Goal: Task Accomplishment & Management: Use online tool/utility

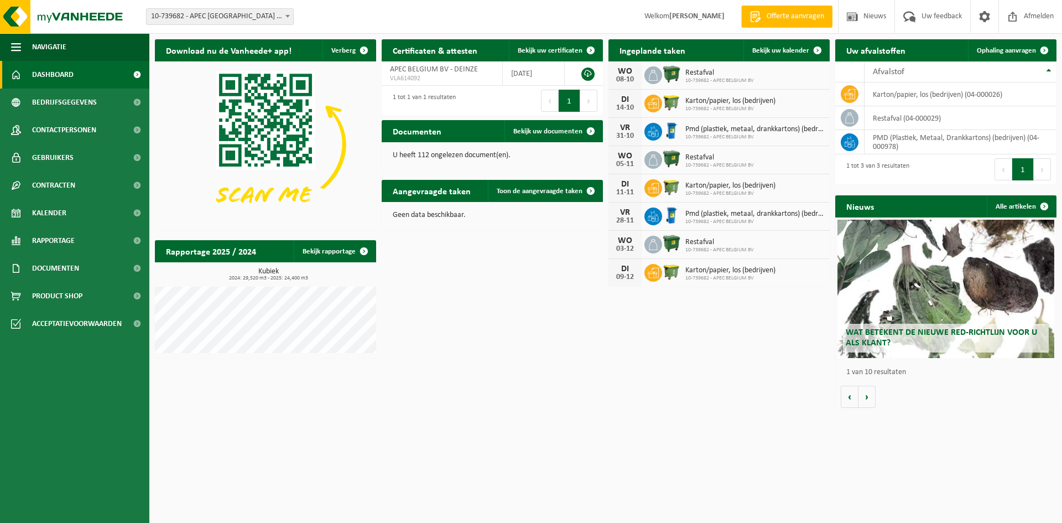
click at [261, 16] on span "10-739682 - APEC [GEOGRAPHIC_DATA] BV - [GEOGRAPHIC_DATA]" at bounding box center [220, 16] width 147 height 15
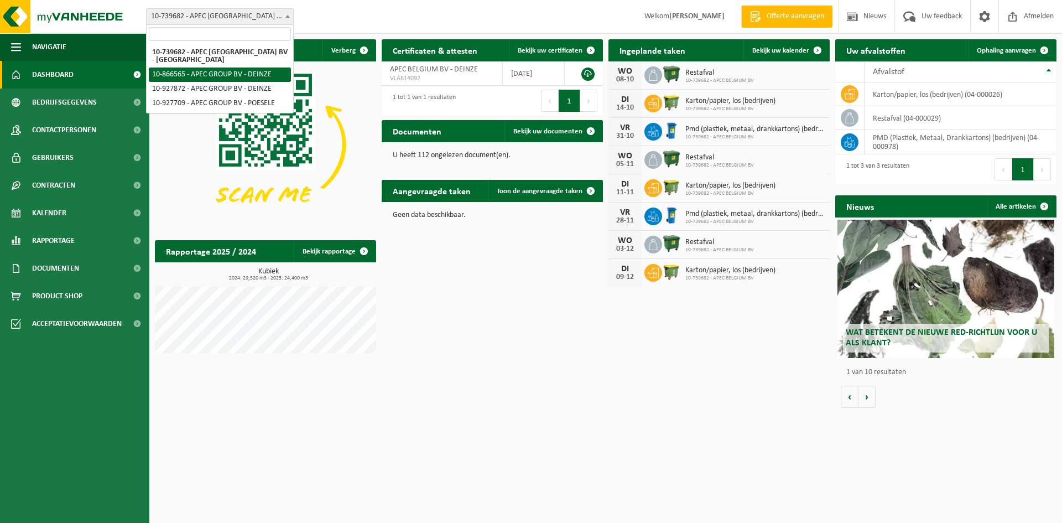
select select "102933"
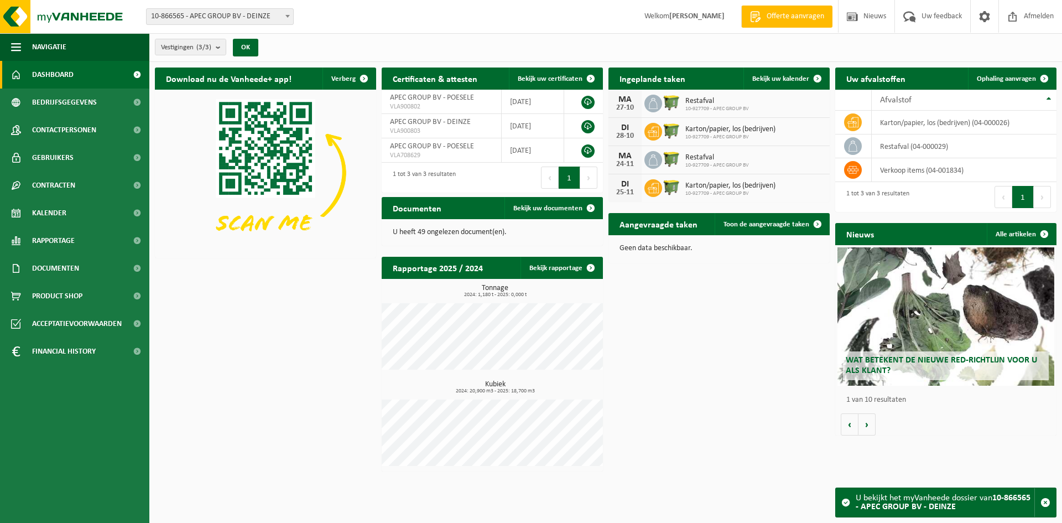
click at [749, 224] on span "Toon de aangevraagde taken" at bounding box center [767, 224] width 86 height 7
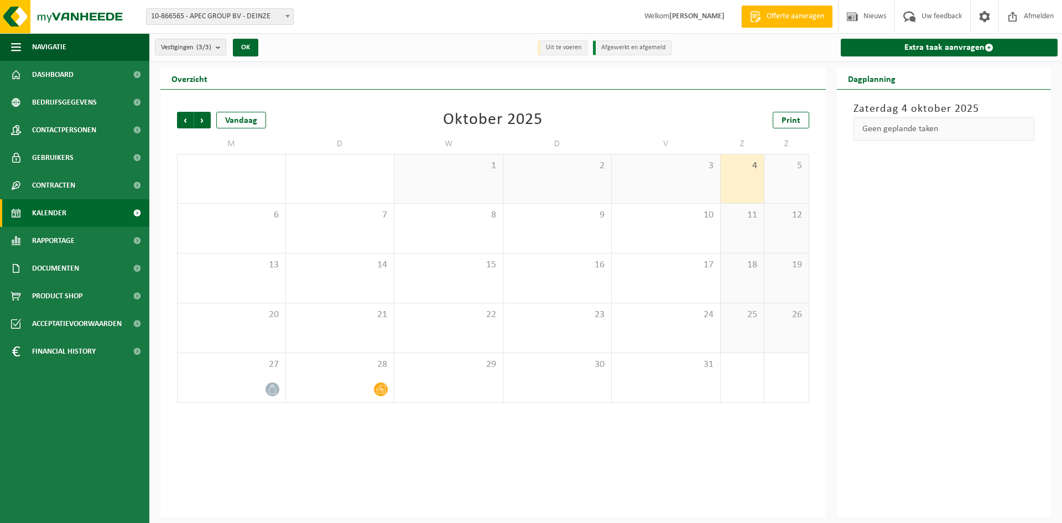
click at [917, 44] on link "Extra taak aanvragen" at bounding box center [949, 48] width 217 height 18
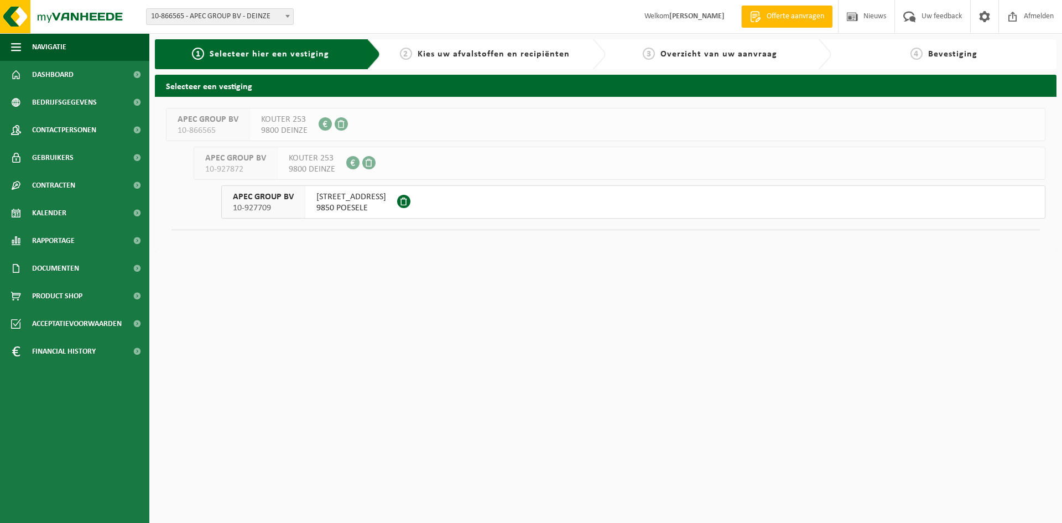
click at [330, 199] on span "POEKESTRAAT 35" at bounding box center [351, 196] width 70 height 11
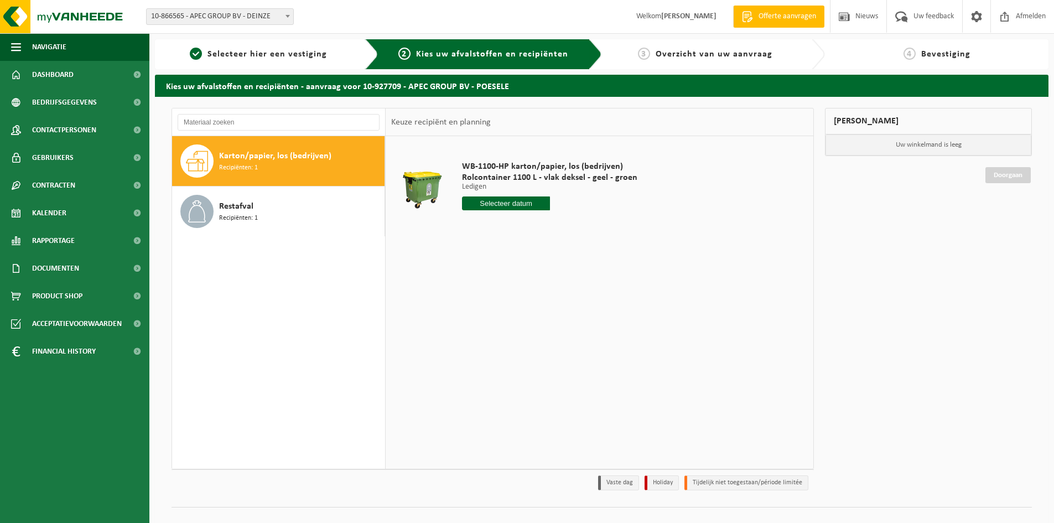
click at [236, 206] on span "Restafval" at bounding box center [236, 206] width 34 height 13
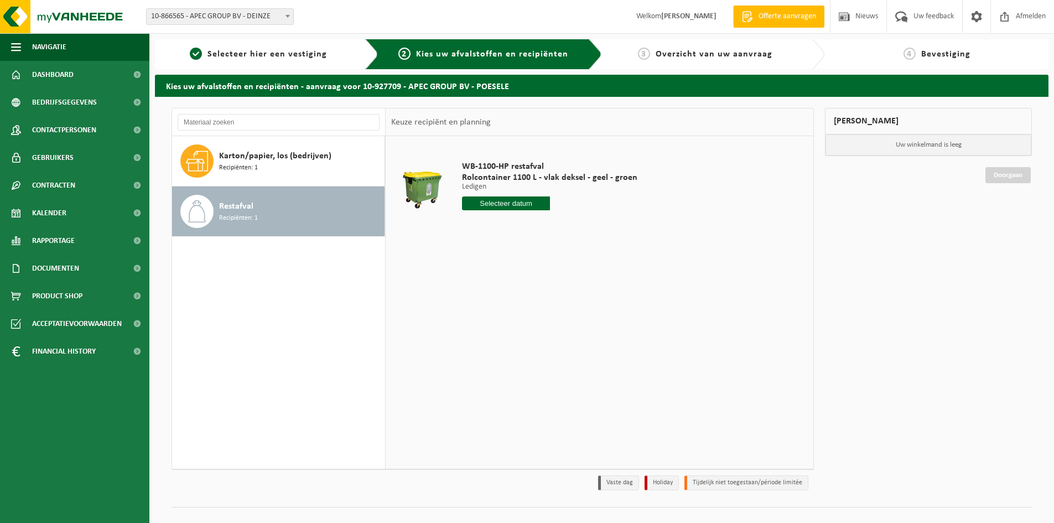
click at [519, 203] on input "text" at bounding box center [506, 203] width 88 height 14
click at [471, 300] on div "13" at bounding box center [471, 302] width 19 height 18
type input "Van 2025-10-13"
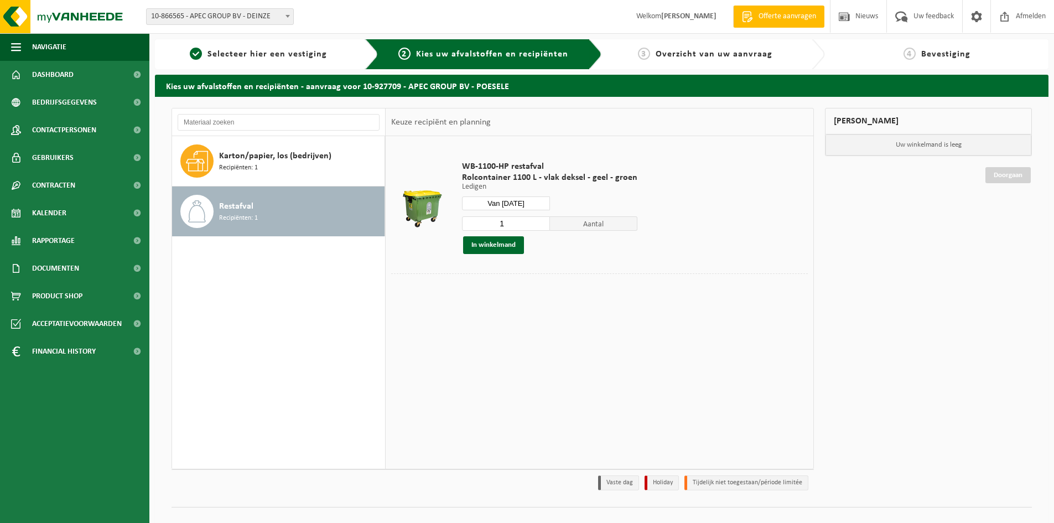
click at [492, 245] on button "In winkelmand" at bounding box center [493, 245] width 61 height 18
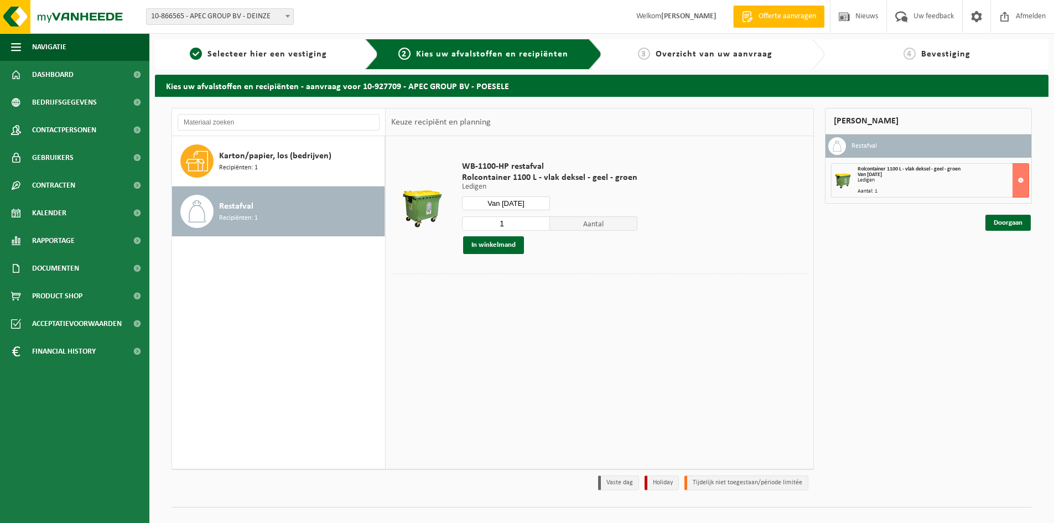
click at [1008, 223] on link "Doorgaan" at bounding box center [1007, 223] width 45 height 16
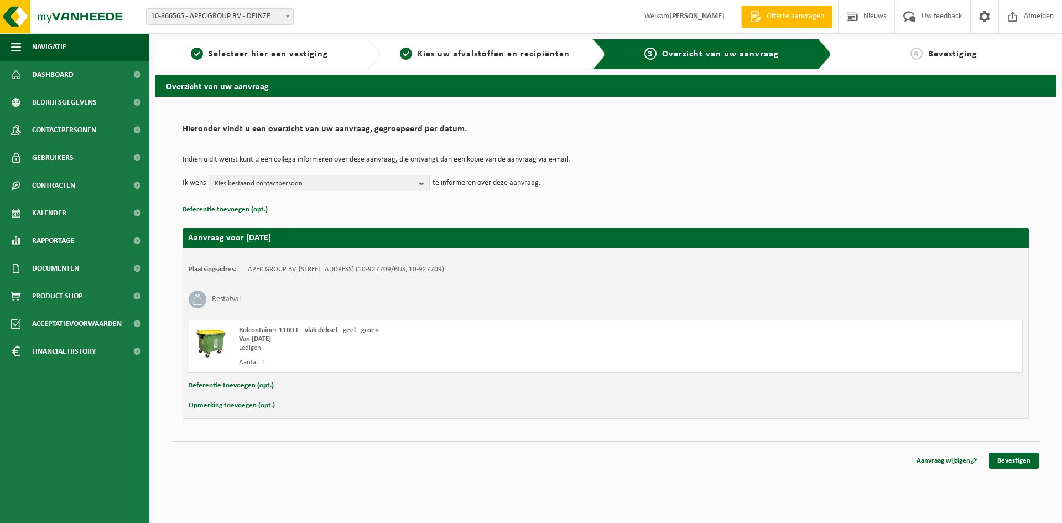
click at [1015, 461] on link "Bevestigen" at bounding box center [1014, 461] width 50 height 16
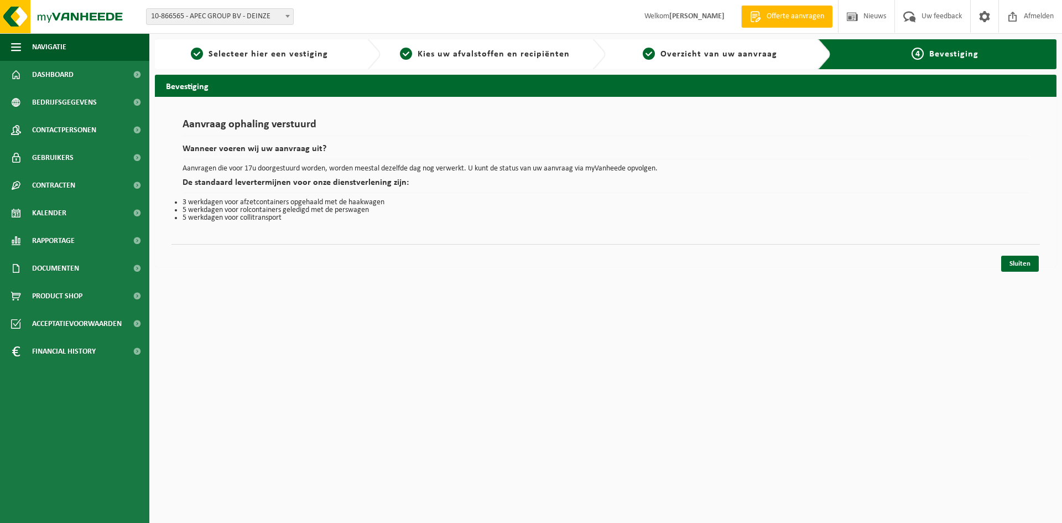
click at [1036, 267] on link "Sluiten" at bounding box center [1020, 264] width 38 height 16
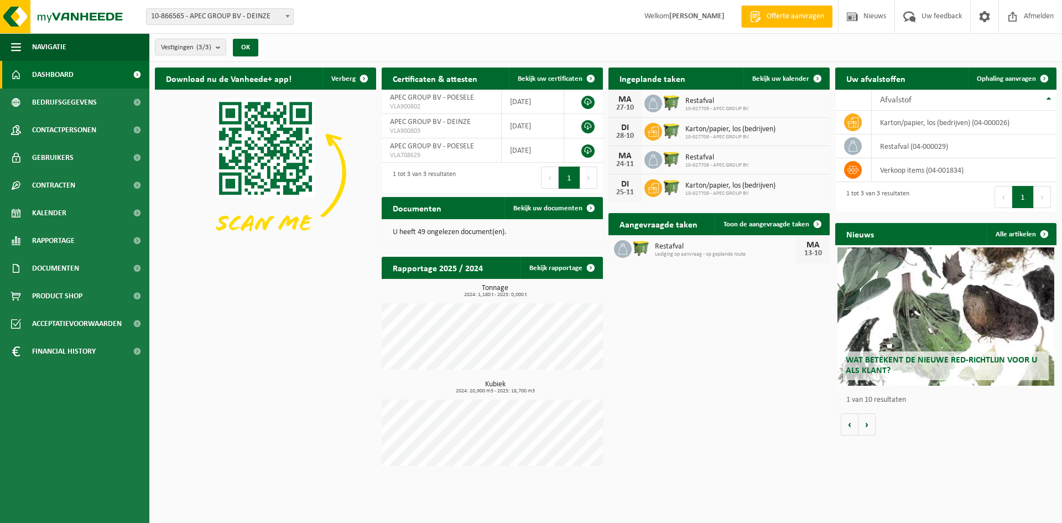
click at [61, 272] on span "Documenten" at bounding box center [55, 268] width 47 height 28
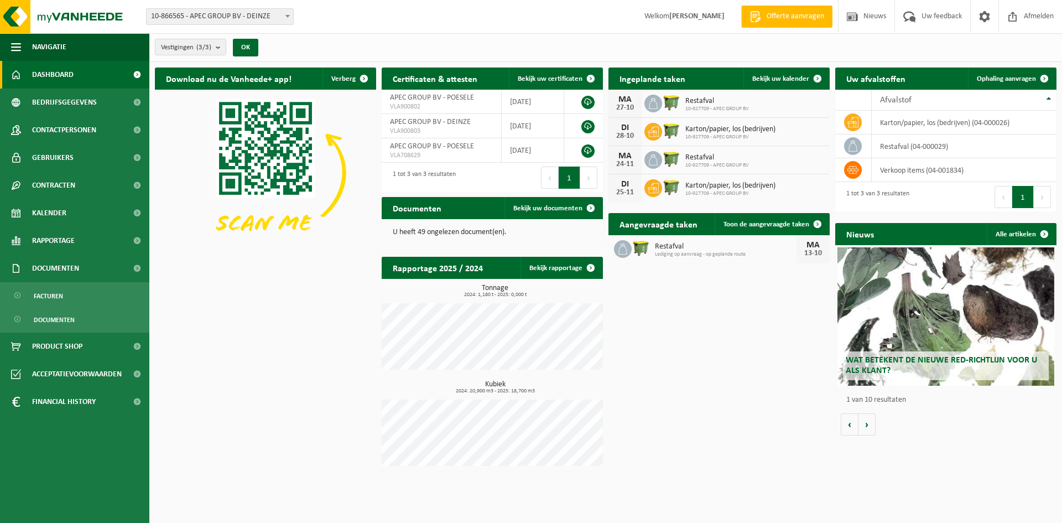
click at [49, 294] on span "Facturen" at bounding box center [48, 295] width 29 height 21
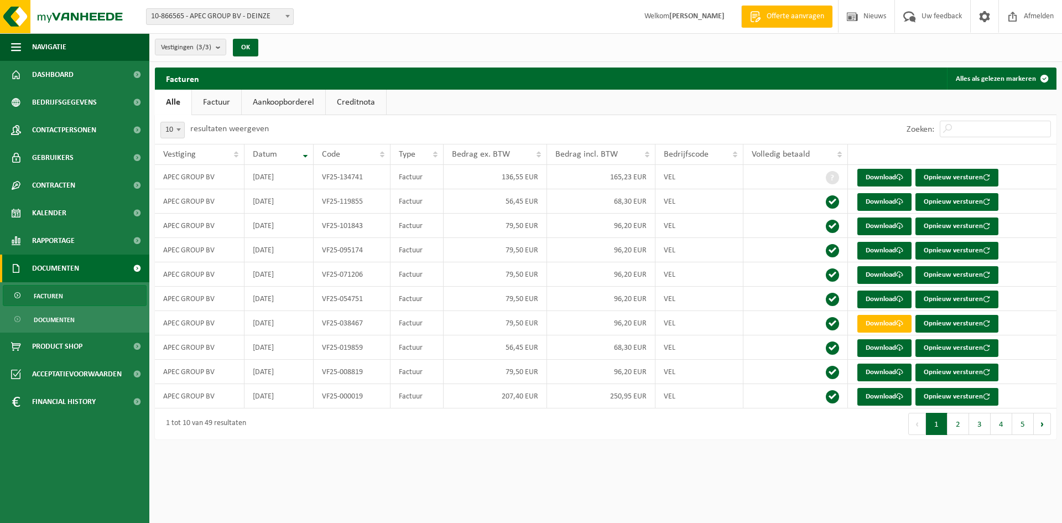
click at [961, 427] on button "2" at bounding box center [959, 424] width 22 height 22
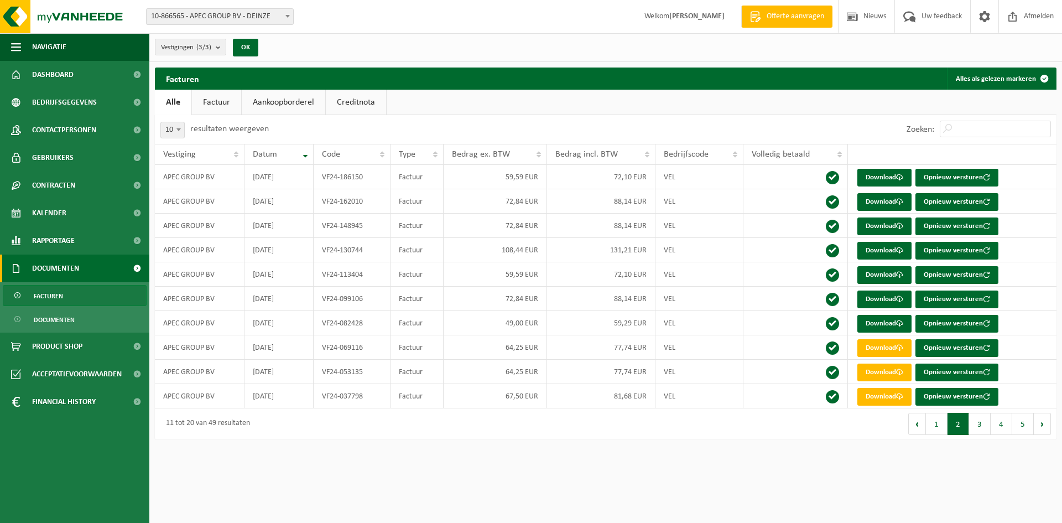
click at [939, 429] on button "1" at bounding box center [937, 424] width 22 height 22
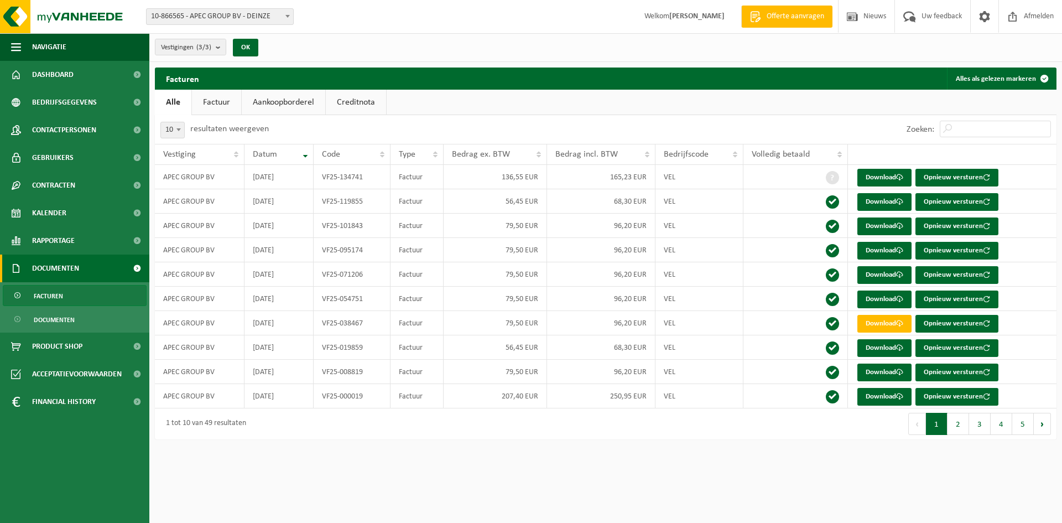
click at [888, 321] on link "Download" at bounding box center [884, 324] width 54 height 18
